Goal: Information Seeking & Learning: Learn about a topic

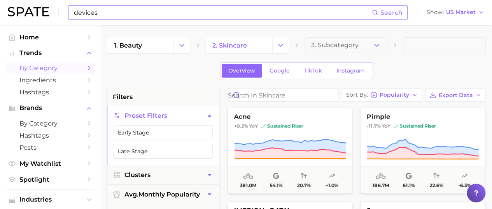
click at [160, 6] on input "devices" at bounding box center [222, 12] width 299 height 13
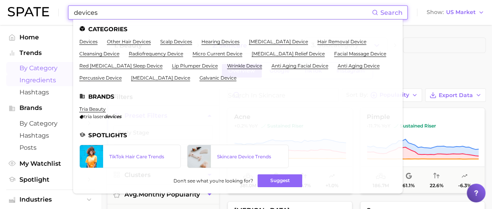
click at [46, 76] on link "Ingredients" at bounding box center [50, 80] width 89 height 12
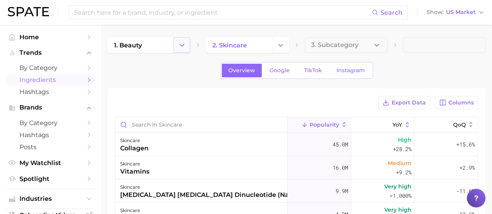
click at [180, 47] on icon "Change Category" at bounding box center [182, 45] width 8 height 8
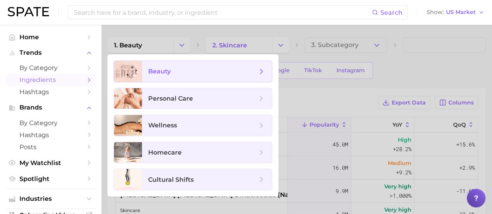
click at [163, 76] on span "beauty" at bounding box center [207, 71] width 130 height 21
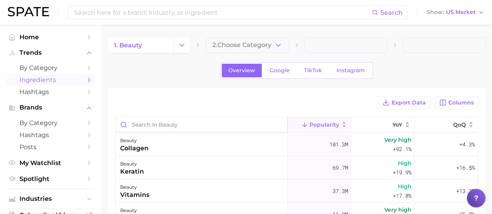
click at [190, 124] on input "Search in beauty" at bounding box center [202, 124] width 172 height 15
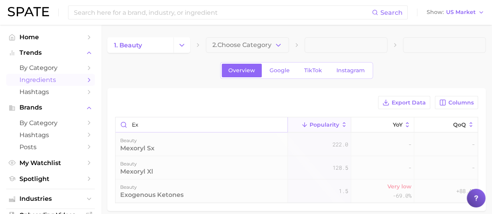
type input "e"
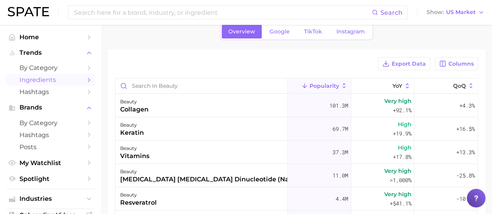
click at [131, 47] on div "1. beauty 2. Choose Category Overview Google TikTok Instagram Export Data Colum…" at bounding box center [296, 149] width 379 height 302
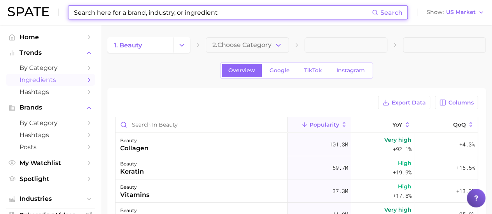
drag, startPoint x: 123, startPoint y: 11, endPoint x: 127, endPoint y: 10, distance: 4.3
click at [123, 11] on input at bounding box center [222, 12] width 299 height 13
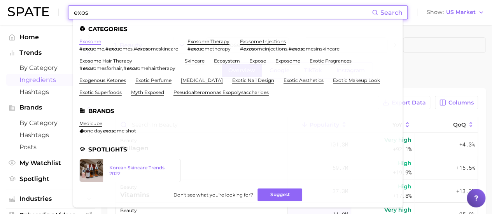
type input "exos"
click at [90, 43] on link "exosome" at bounding box center [90, 42] width 22 height 6
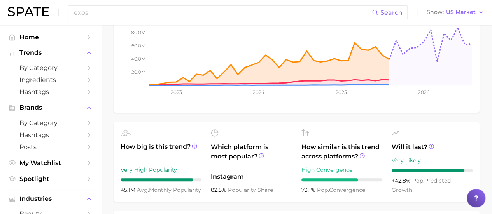
scroll to position [195, 0]
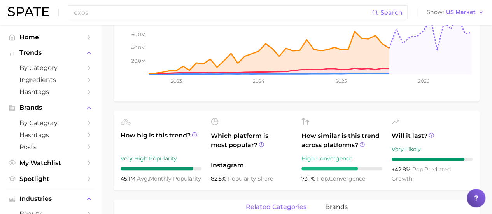
click at [121, 102] on div "exosome Add to Watchlist Export Data An exosome is a small extracellular vesicl…" at bounding box center [297, 206] width 366 height 633
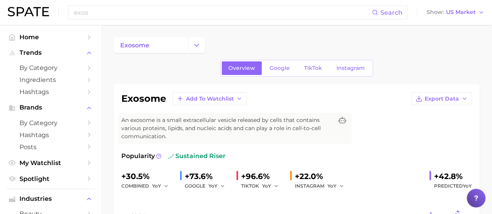
scroll to position [0, 0]
click at [281, 64] on link "Google" at bounding box center [279, 68] width 33 height 14
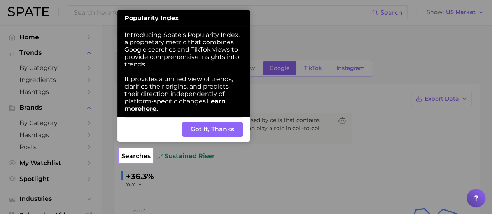
click at [200, 133] on button "Got It, Thanks" at bounding box center [212, 129] width 61 height 15
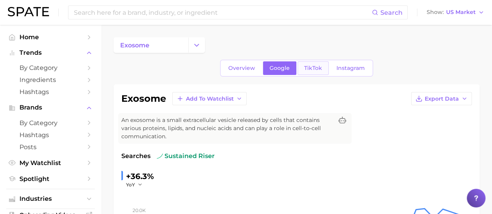
click at [304, 71] on span "TikTok" at bounding box center [313, 68] width 18 height 7
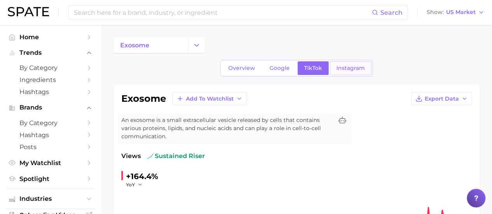
click at [332, 67] on link "Instagram" at bounding box center [351, 68] width 42 height 14
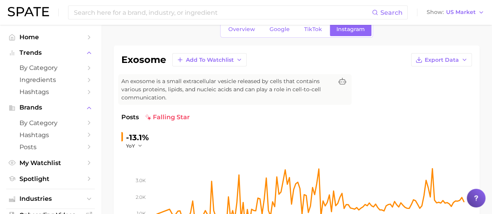
click at [238, 26] on span "Overview" at bounding box center [241, 29] width 27 height 7
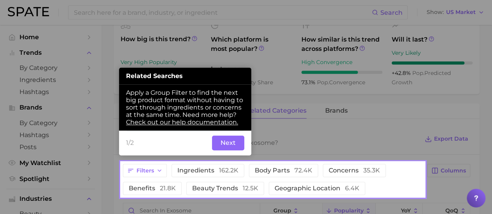
click at [226, 145] on button "Next" at bounding box center [228, 143] width 32 height 15
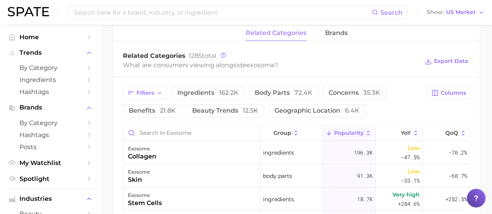
click at [115, 75] on div "Related Categories 1285 total What are consumers viewing alongside exosome ? Ex…" at bounding box center [297, 61] width 366 height 31
click at [56, 77] on span "Ingredients" at bounding box center [50, 79] width 62 height 7
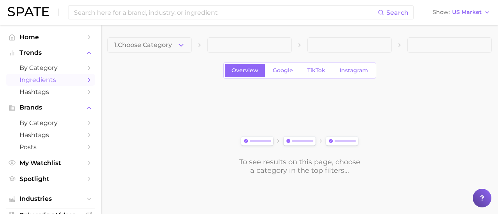
drag, startPoint x: 147, startPoint y: 43, endPoint x: 150, endPoint y: 47, distance: 5.3
click at [147, 43] on span "1. Choose Category" at bounding box center [143, 45] width 58 height 7
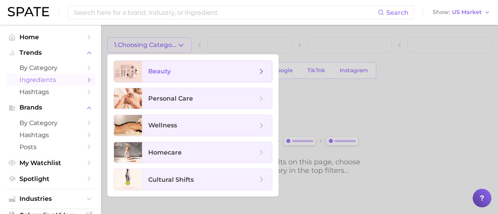
click at [159, 67] on span "beauty" at bounding box center [207, 71] width 130 height 21
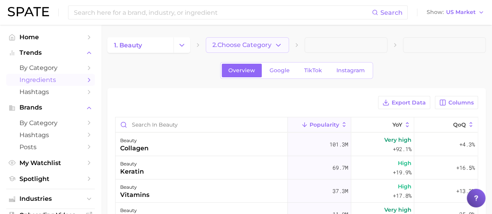
click at [250, 43] on span "2. Choose Category" at bounding box center [241, 45] width 59 height 7
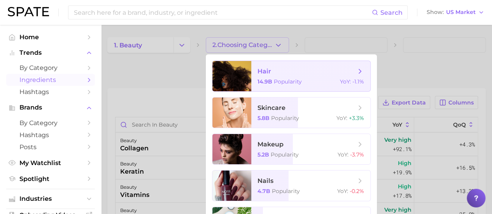
click at [159, 88] on div at bounding box center [246, 107] width 492 height 214
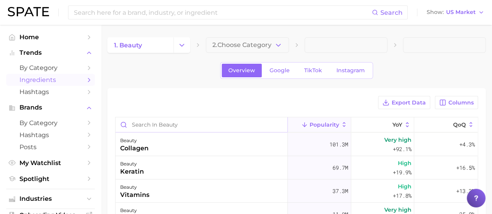
click at [143, 128] on input "Search in beauty" at bounding box center [202, 124] width 172 height 15
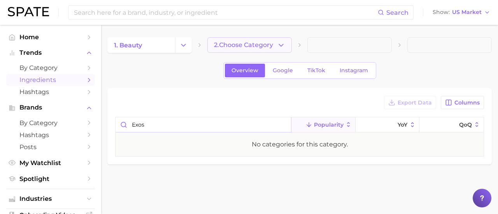
type input "exos"
click at [235, 43] on span "2. Choose Category" at bounding box center [243, 45] width 59 height 7
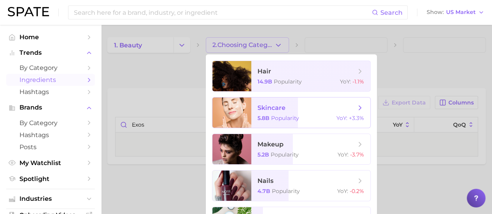
click at [258, 118] on span "5.8b" at bounding box center [264, 118] width 12 height 7
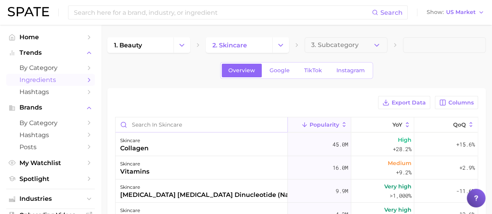
click at [146, 125] on input "Search in skincare" at bounding box center [202, 124] width 172 height 15
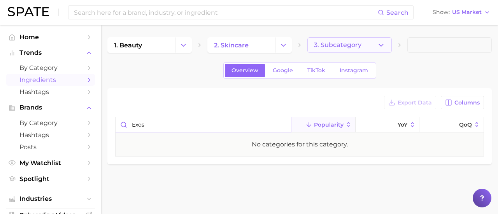
click at [321, 42] on span "3. Subcategory" at bounding box center [337, 45] width 47 height 7
type input "exos"
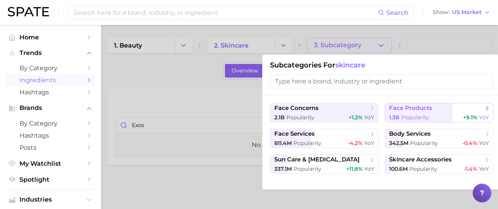
click at [421, 109] on span "face products" at bounding box center [410, 107] width 43 height 7
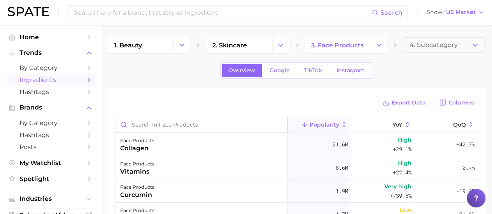
click at [156, 123] on input "Search in face products" at bounding box center [202, 124] width 172 height 15
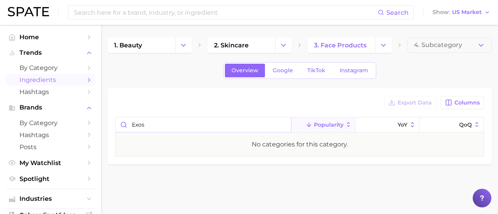
click at [164, 121] on input "exos" at bounding box center [203, 124] width 175 height 15
click at [445, 51] on button "4. Subcategory" at bounding box center [449, 45] width 84 height 16
type input "exos"
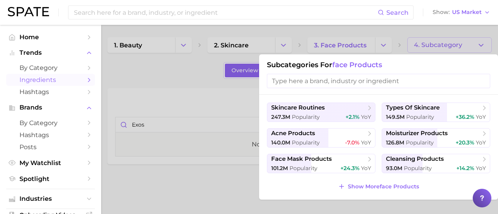
click at [160, 106] on div at bounding box center [249, 107] width 498 height 214
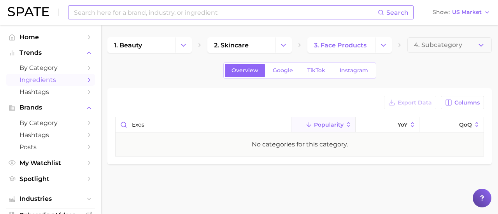
click at [145, 11] on input at bounding box center [225, 12] width 305 height 13
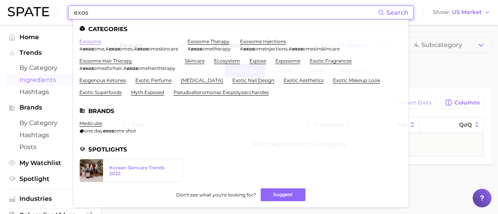
type input "exos"
click at [89, 42] on link "exosome" at bounding box center [90, 42] width 22 height 6
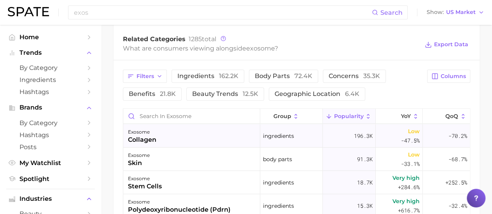
scroll to position [389, 0]
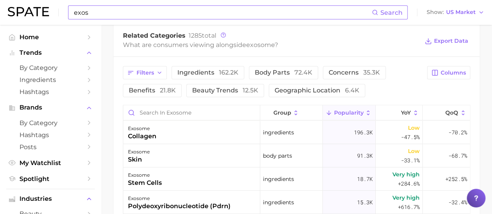
click at [109, 11] on input "exos" at bounding box center [222, 12] width 299 height 13
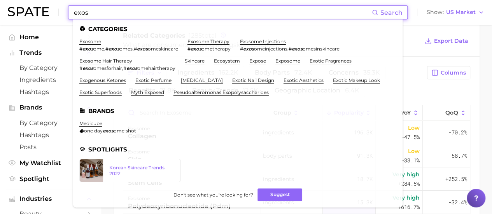
click at [82, 8] on input "exos" at bounding box center [222, 12] width 299 height 13
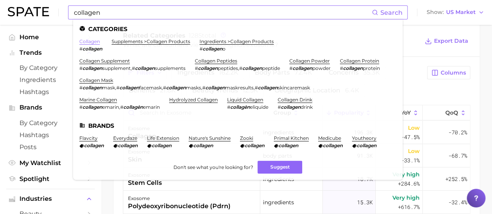
click at [89, 39] on link "collagen" at bounding box center [89, 42] width 21 height 6
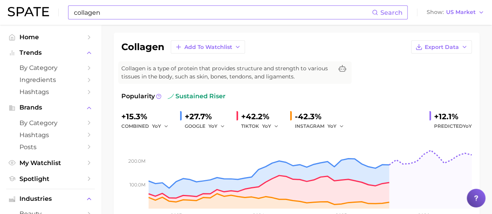
scroll to position [57, 0]
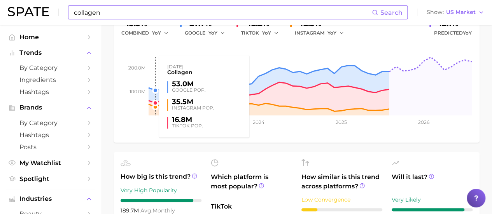
scroll to position [18, 0]
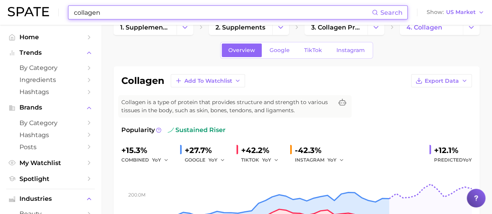
click at [99, 11] on input "collagen" at bounding box center [222, 12] width 299 height 13
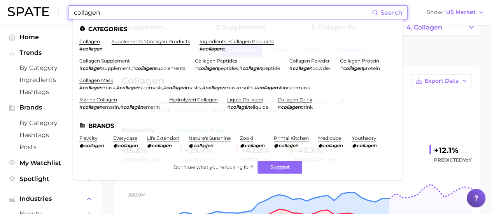
click at [99, 11] on input "collagen" at bounding box center [222, 12] width 299 height 13
click at [98, 11] on input "collagen" at bounding box center [222, 12] width 299 height 13
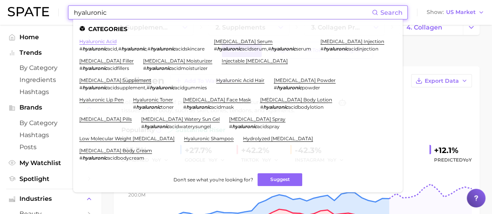
type input "hyaluronic"
click at [102, 41] on link "hyaluronic acid" at bounding box center [97, 42] width 37 height 6
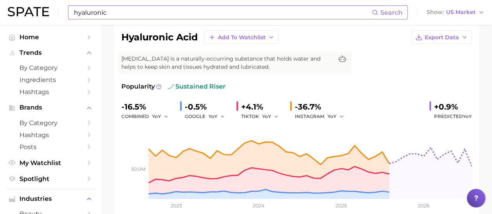
scroll to position [61, 0]
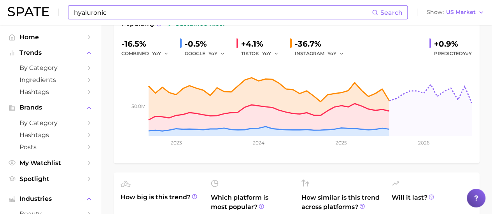
scroll to position [0, 0]
